Goal: Information Seeking & Learning: Compare options

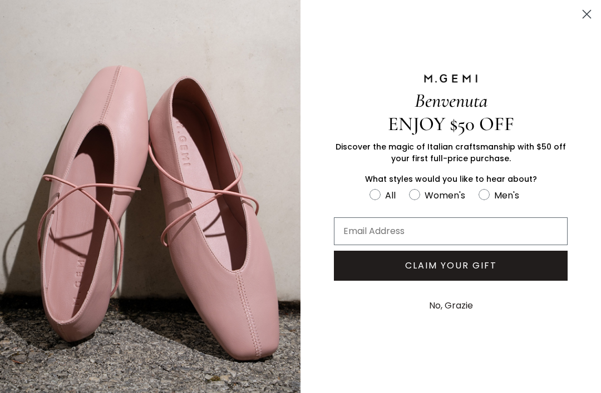
click at [298, 66] on img "FULLSCREEN Form" at bounding box center [150, 196] width 300 height 393
click at [455, 307] on button "No, Grazie" at bounding box center [450, 306] width 55 height 28
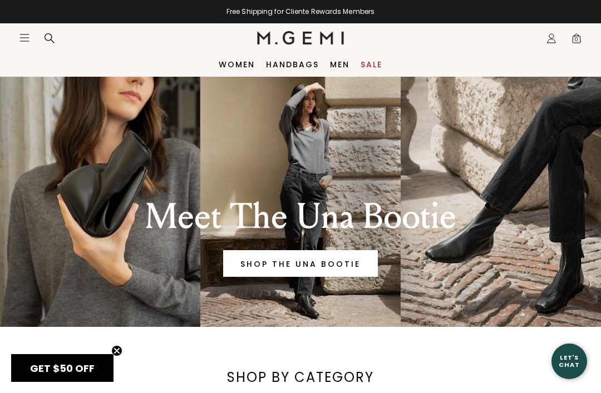
click at [300, 65] on link "Handbags" at bounding box center [292, 64] width 53 height 9
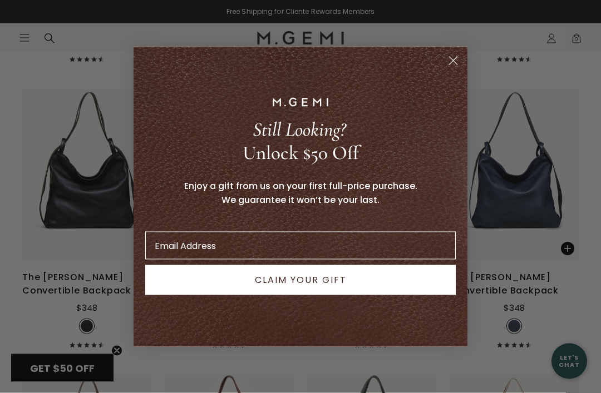
scroll to position [2384, 0]
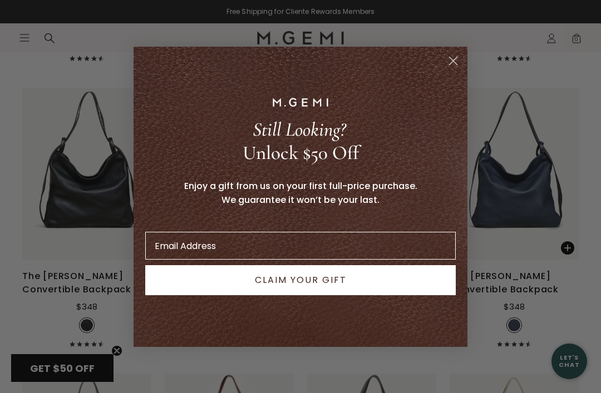
click at [454, 70] on circle "Close dialog" at bounding box center [453, 60] width 18 height 18
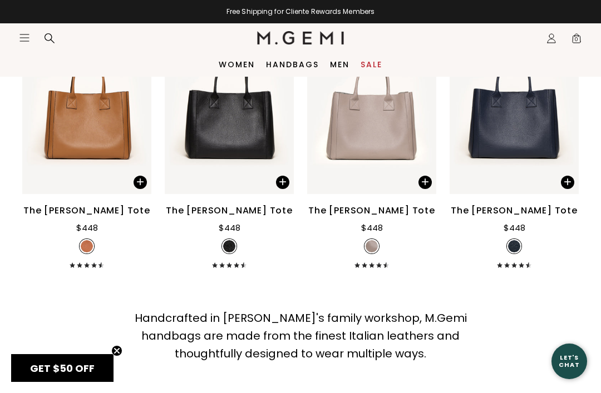
scroll to position [3022, 0]
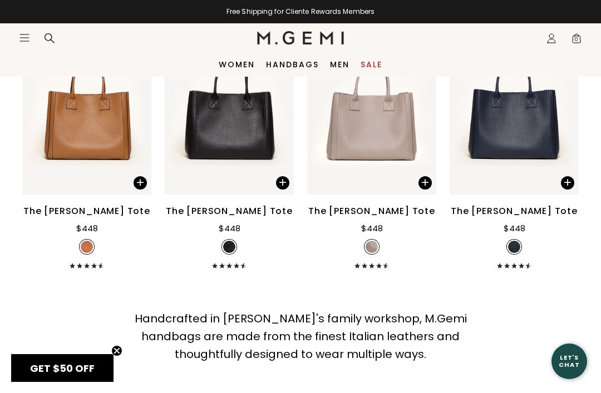
click at [125, 205] on div "The [PERSON_NAME] Tote" at bounding box center [86, 211] width 127 height 13
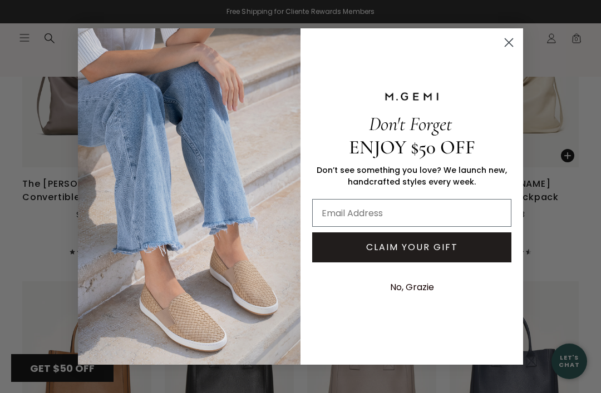
scroll to position [2762, 0]
click at [506, 42] on circle "Close dialog" at bounding box center [509, 42] width 18 height 18
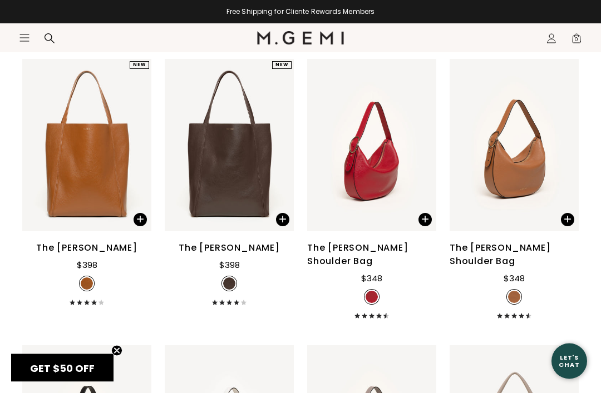
scroll to position [1269, 0]
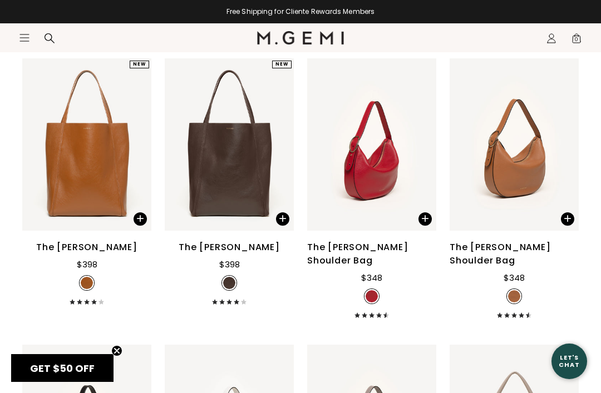
click at [513, 263] on div "The Evelina Shoulder Bag" at bounding box center [514, 254] width 129 height 27
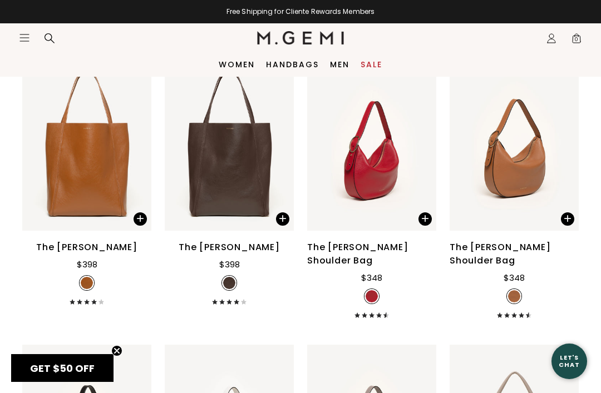
scroll to position [1305, 0]
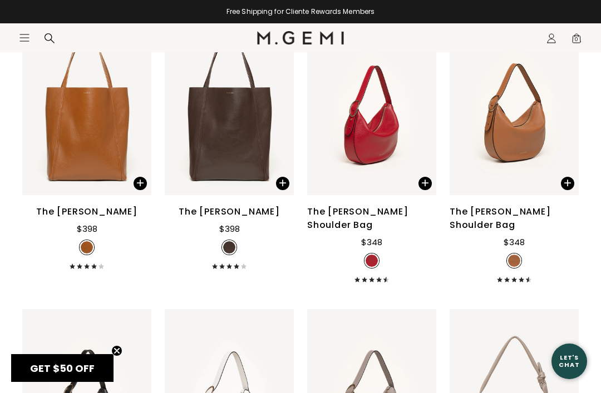
click at [106, 219] on div "The [PERSON_NAME]" at bounding box center [86, 211] width 101 height 13
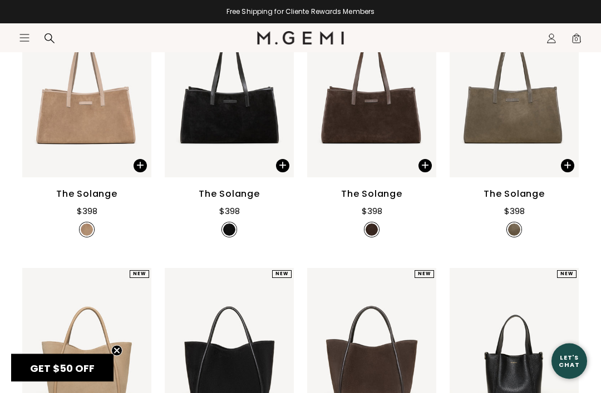
scroll to position [487, 0]
click at [527, 201] on div "The Solange" at bounding box center [513, 193] width 61 height 13
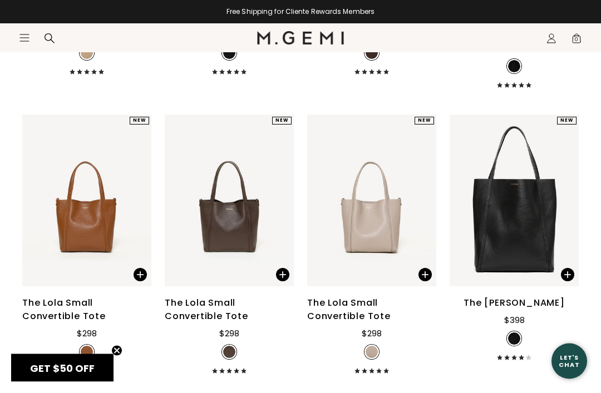
scroll to position [927, 0]
click at [75, 317] on div "The Lola Small Convertible Tote" at bounding box center [86, 310] width 129 height 27
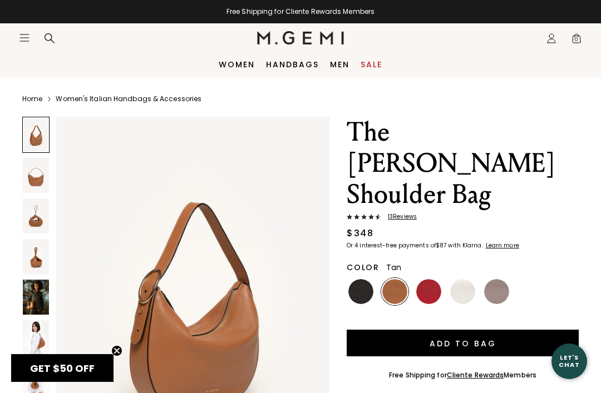
click at [48, 335] on img at bounding box center [36, 337] width 26 height 35
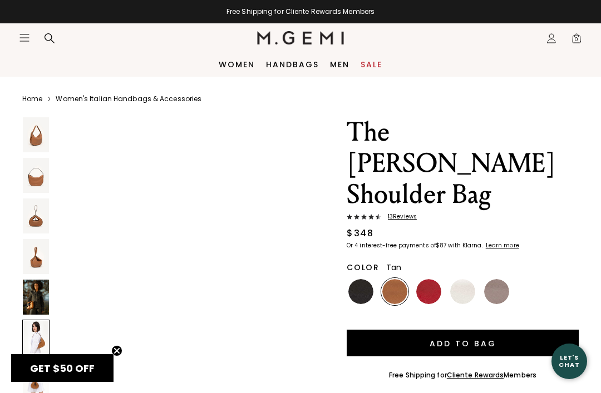
scroll to position [2032, 0]
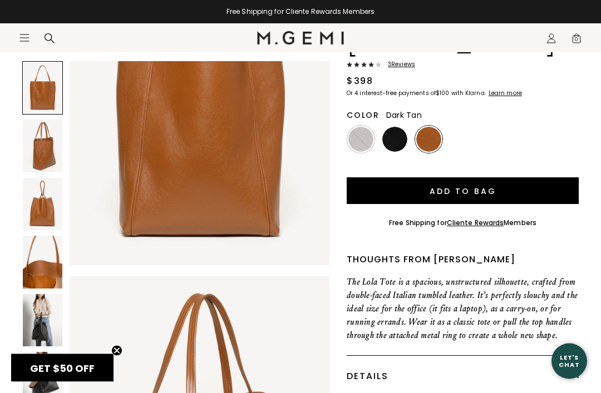
scroll to position [121, 0]
click at [47, 325] on img at bounding box center [42, 320] width 39 height 52
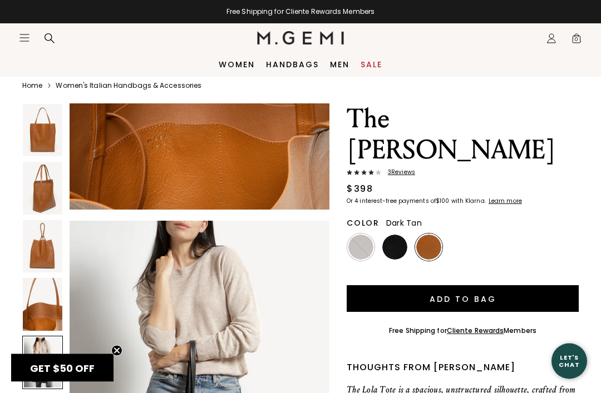
scroll to position [3, 0]
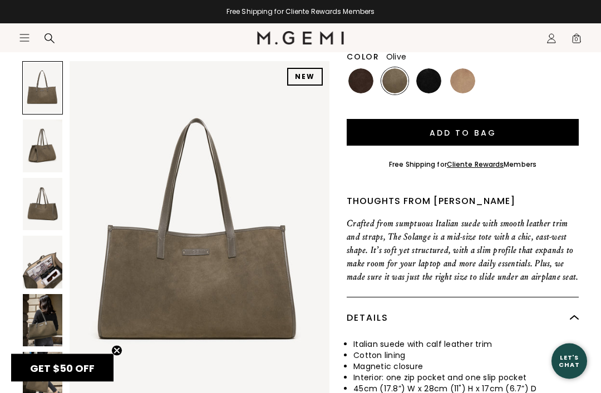
scroll to position [136, 0]
click at [51, 316] on img at bounding box center [42, 320] width 39 height 52
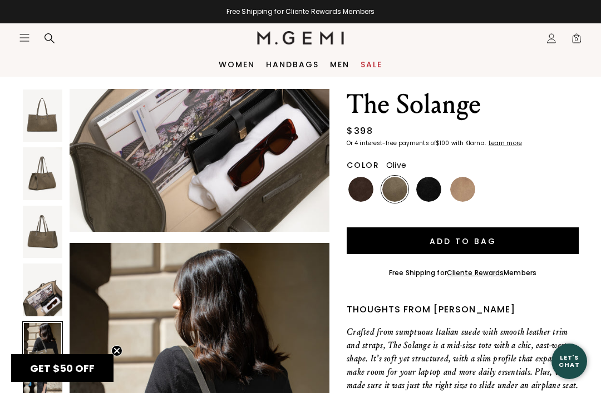
scroll to position [24, 0]
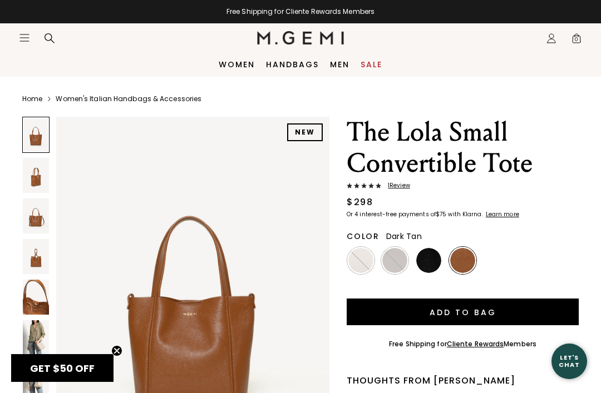
click at [46, 327] on img at bounding box center [36, 337] width 26 height 35
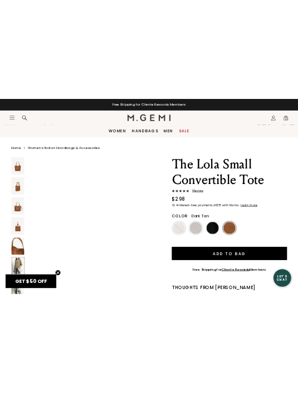
scroll to position [1902, 0]
